Goal: Transaction & Acquisition: Purchase product/service

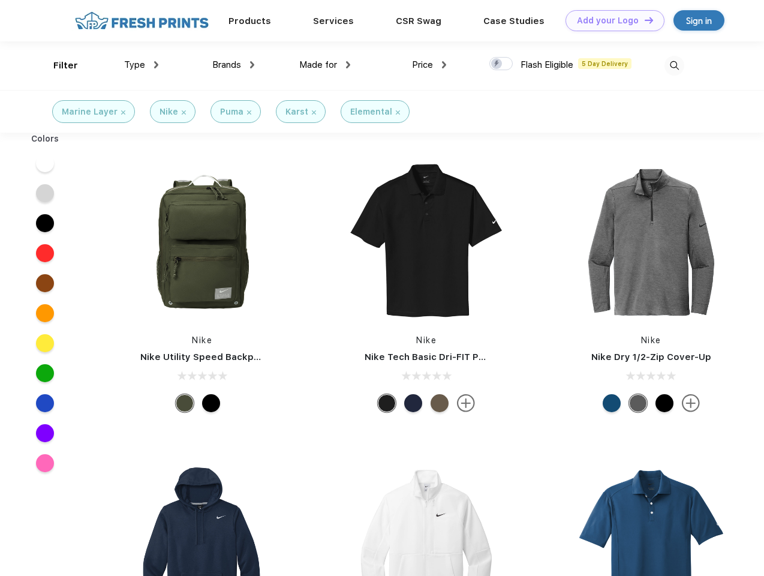
click at [611, 20] on link "Add your Logo Design Tool" at bounding box center [615, 20] width 99 height 21
click at [0, 0] on div "Design Tool" at bounding box center [0, 0] width 0 height 0
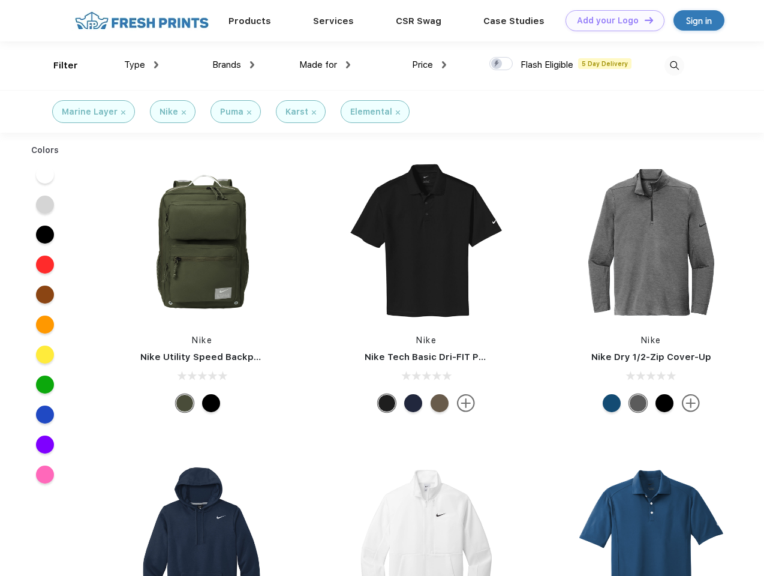
click at [644, 20] on link "Add your Logo Design Tool" at bounding box center [615, 20] width 99 height 21
click at [58, 65] on div "Filter" at bounding box center [65, 66] width 25 height 14
click at [142, 65] on span "Type" at bounding box center [134, 64] width 21 height 11
click at [233, 65] on span "Brands" at bounding box center [226, 64] width 29 height 11
click at [325, 65] on span "Made for" at bounding box center [318, 64] width 38 height 11
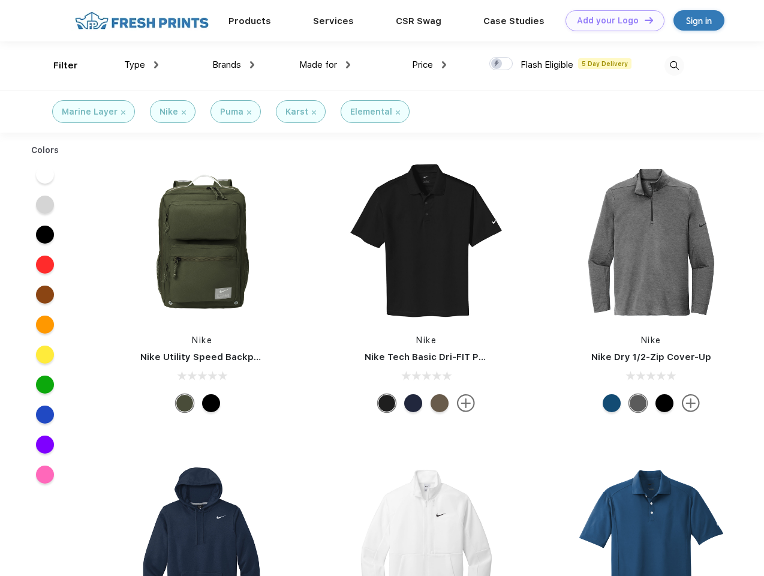
click at [429, 65] on span "Price" at bounding box center [422, 64] width 21 height 11
click at [501, 64] on div at bounding box center [500, 63] width 23 height 13
click at [497, 64] on input "checkbox" at bounding box center [493, 60] width 8 height 8
click at [674, 65] on img at bounding box center [674, 66] width 20 height 20
